Goal: Navigation & Orientation: Find specific page/section

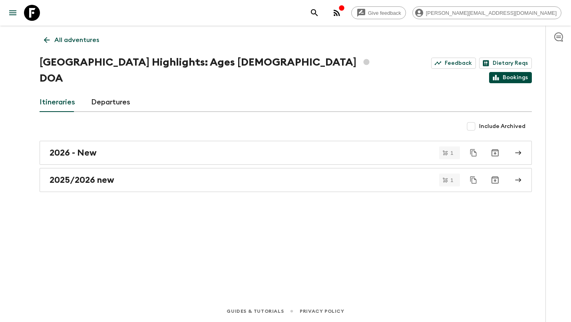
click at [518, 72] on link "Bookings" at bounding box center [510, 77] width 43 height 11
click at [86, 34] on link "All adventures" at bounding box center [72, 40] width 64 height 16
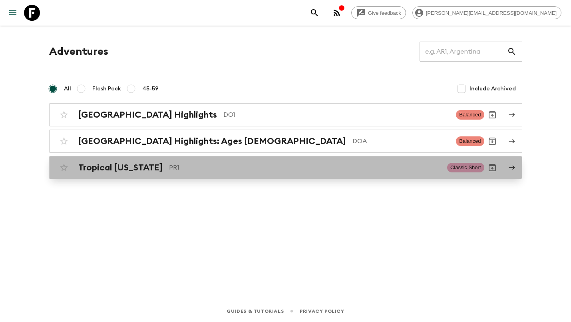
click at [138, 179] on link "Tropical [US_STATE] PR1 Classic Short" at bounding box center [285, 167] width 473 height 23
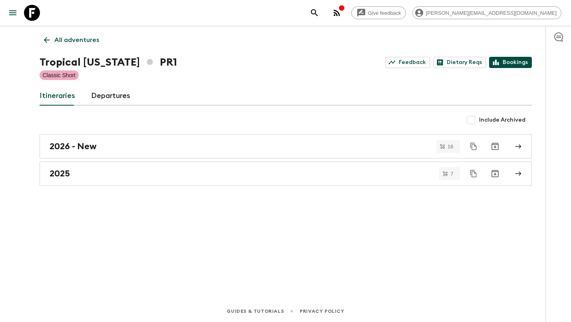
click at [524, 57] on link "Bookings" at bounding box center [510, 62] width 43 height 11
